Goal: Task Accomplishment & Management: Use online tool/utility

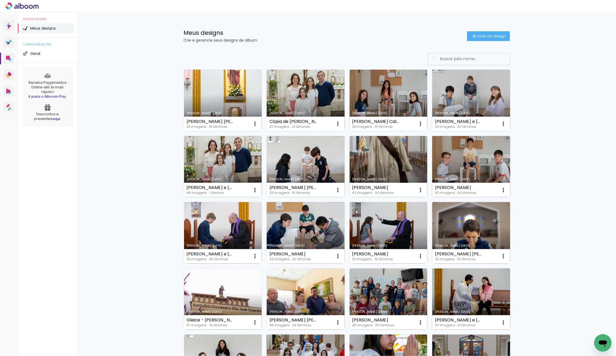
click at [469, 169] on link "Criado em [DATE]" at bounding box center [471, 166] width 78 height 61
